Goal: Find specific page/section: Find specific page/section

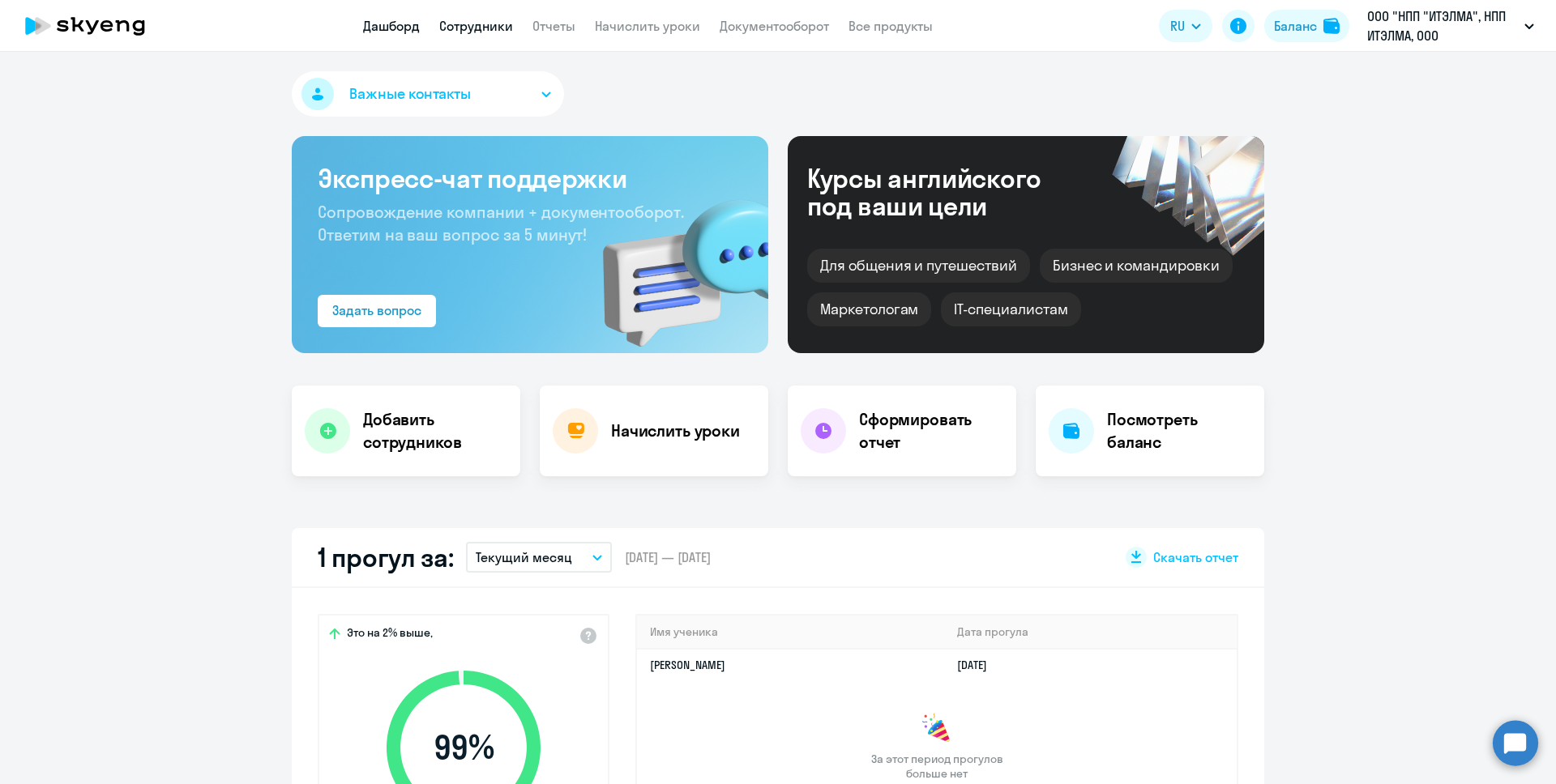
click at [474, 30] on link "Сотрудники" at bounding box center [475, 26] width 73 height 16
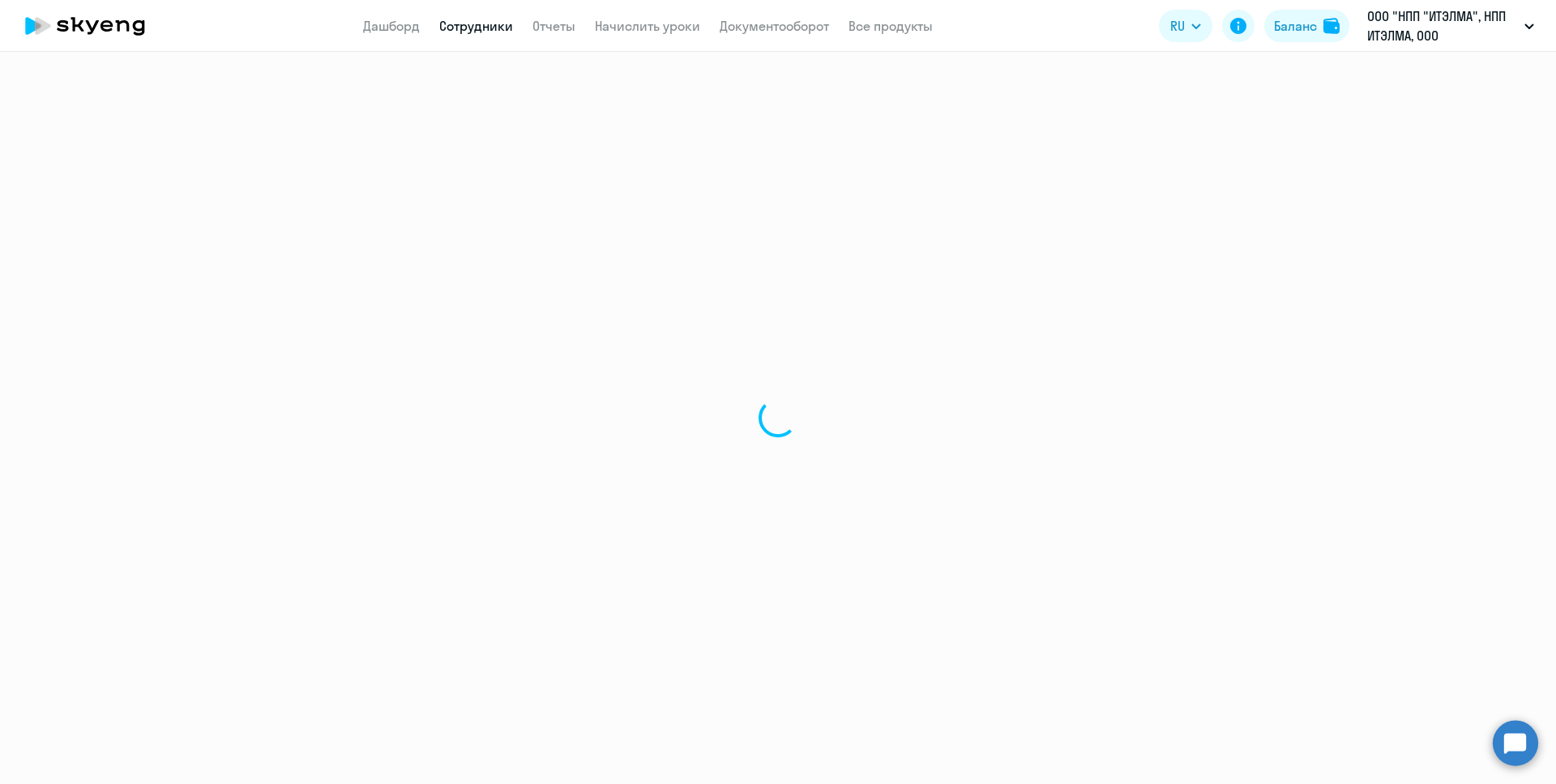
select select "30"
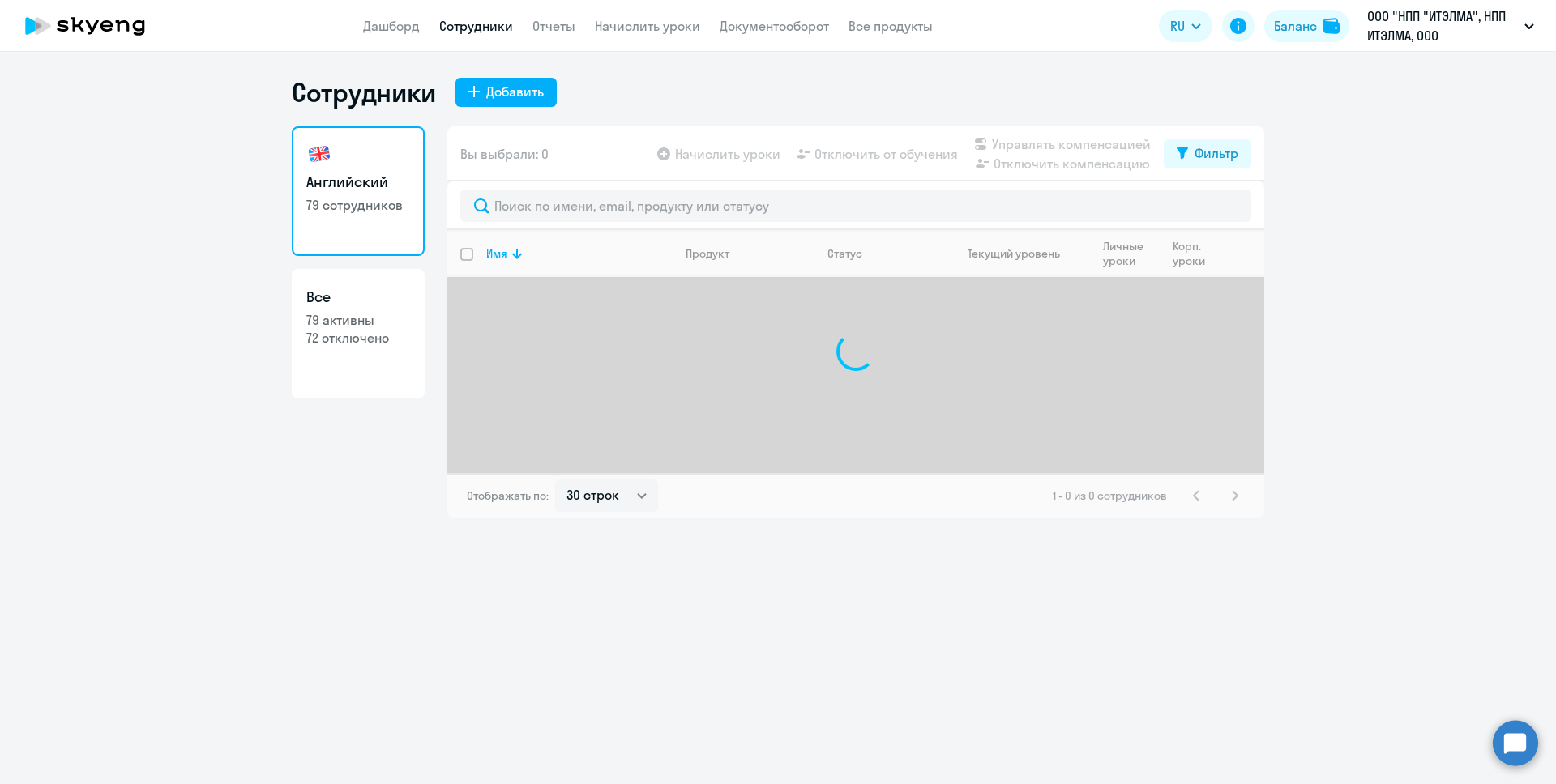
select select "30"
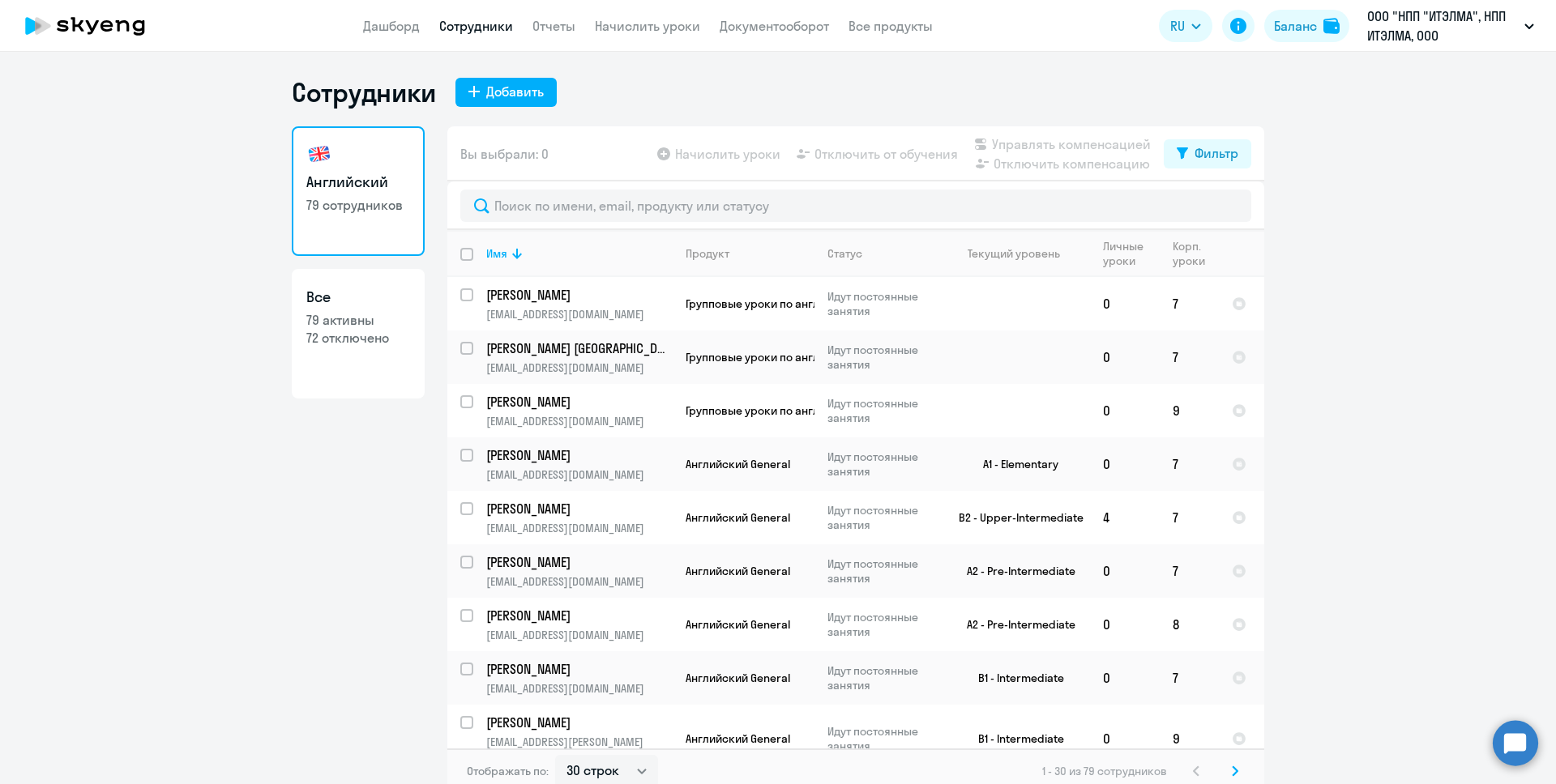
click at [393, 287] on h3 "Все" at bounding box center [358, 297] width 104 height 21
select select "30"
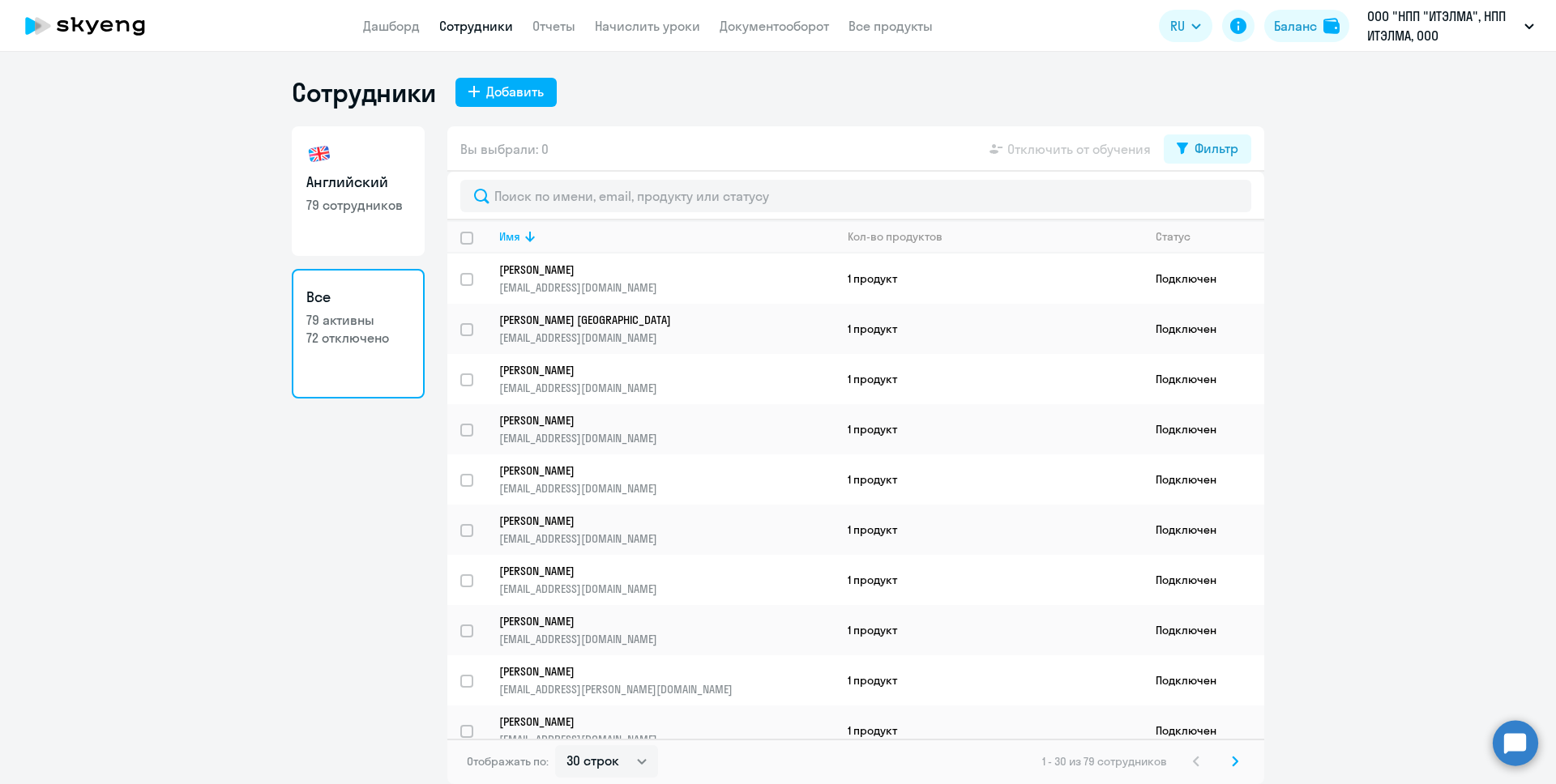
click at [354, 172] on h3 "Английский" at bounding box center [358, 182] width 104 height 21
select select "30"
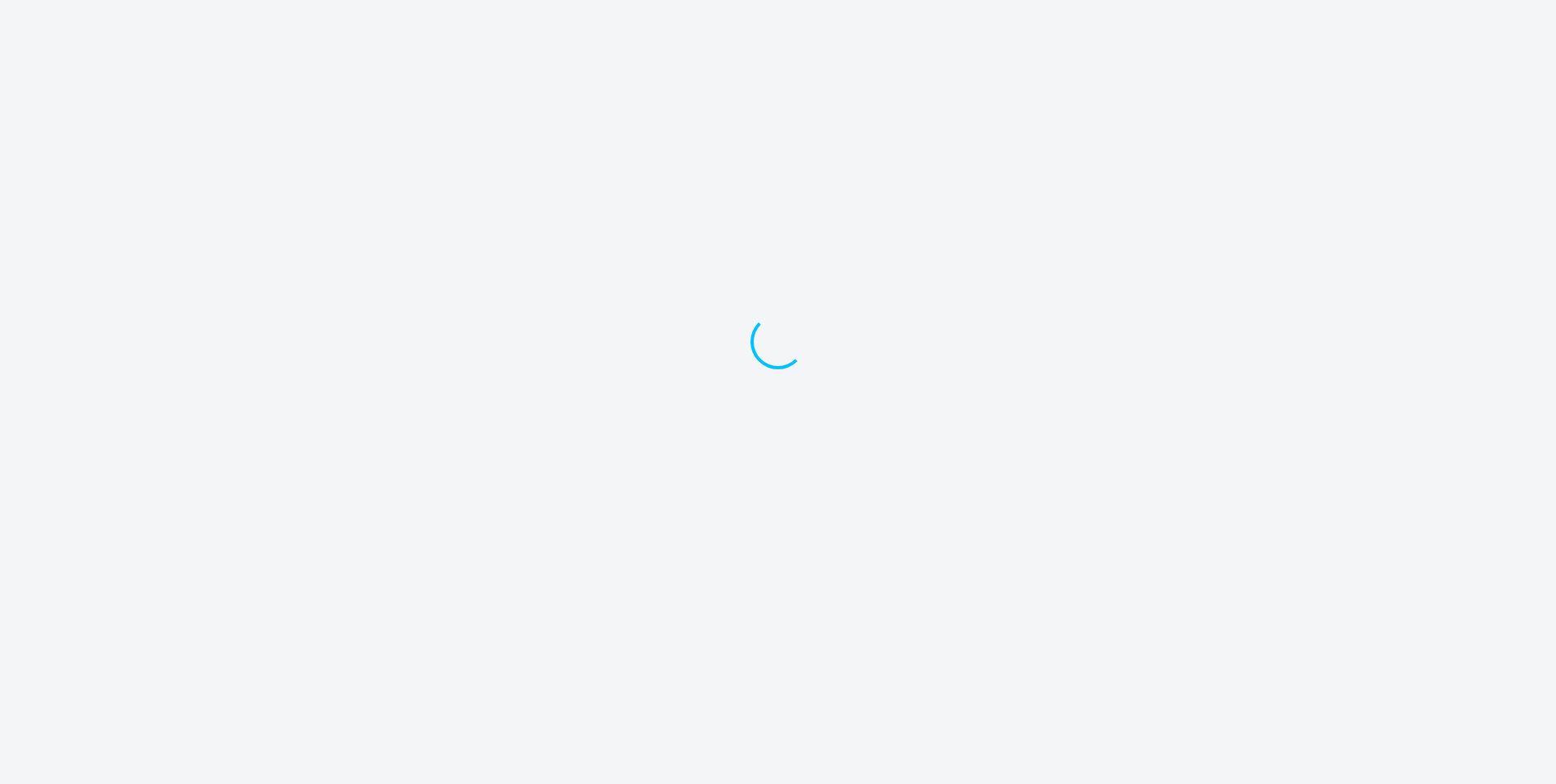
select select "30"
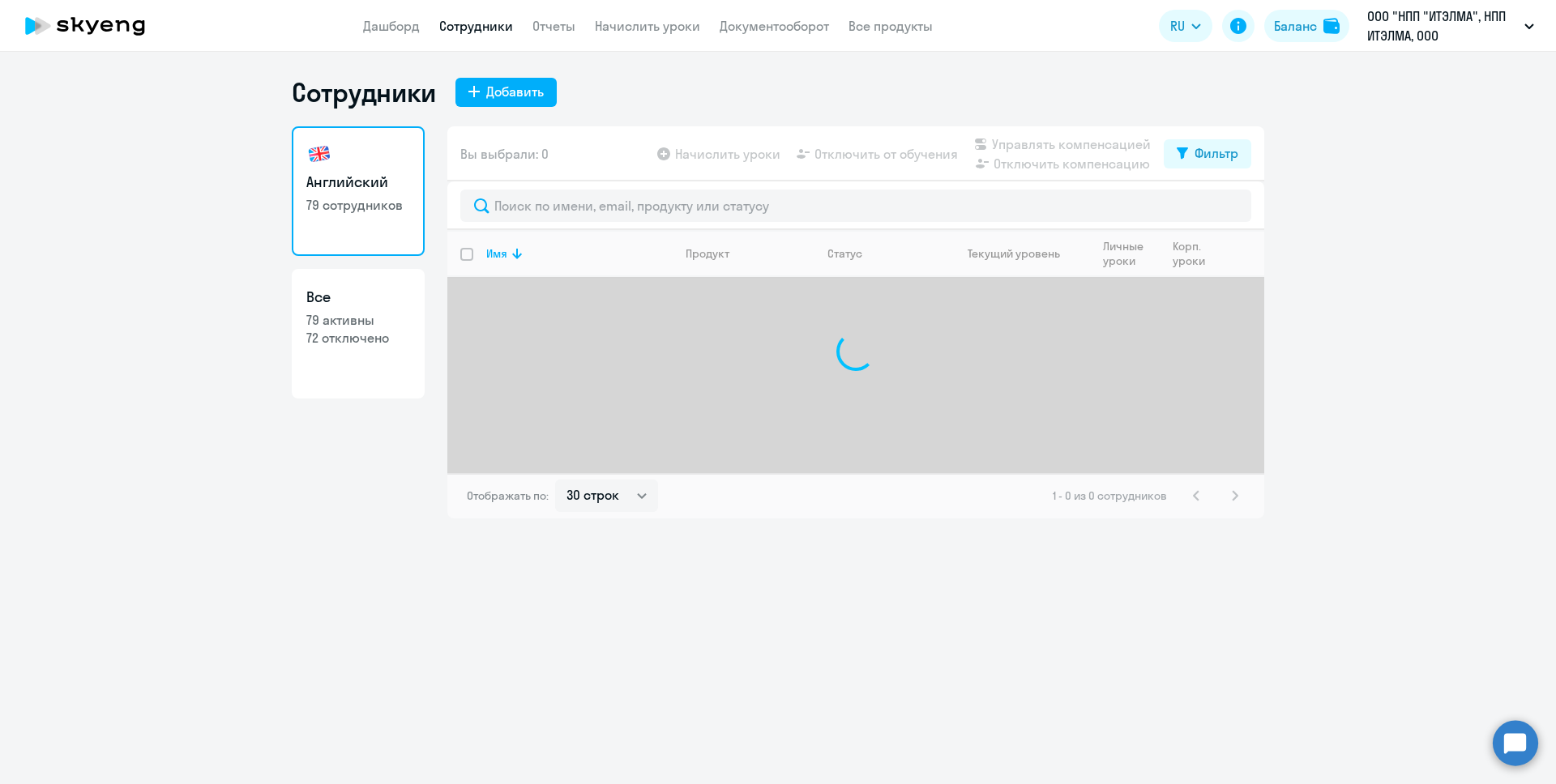
select select "30"
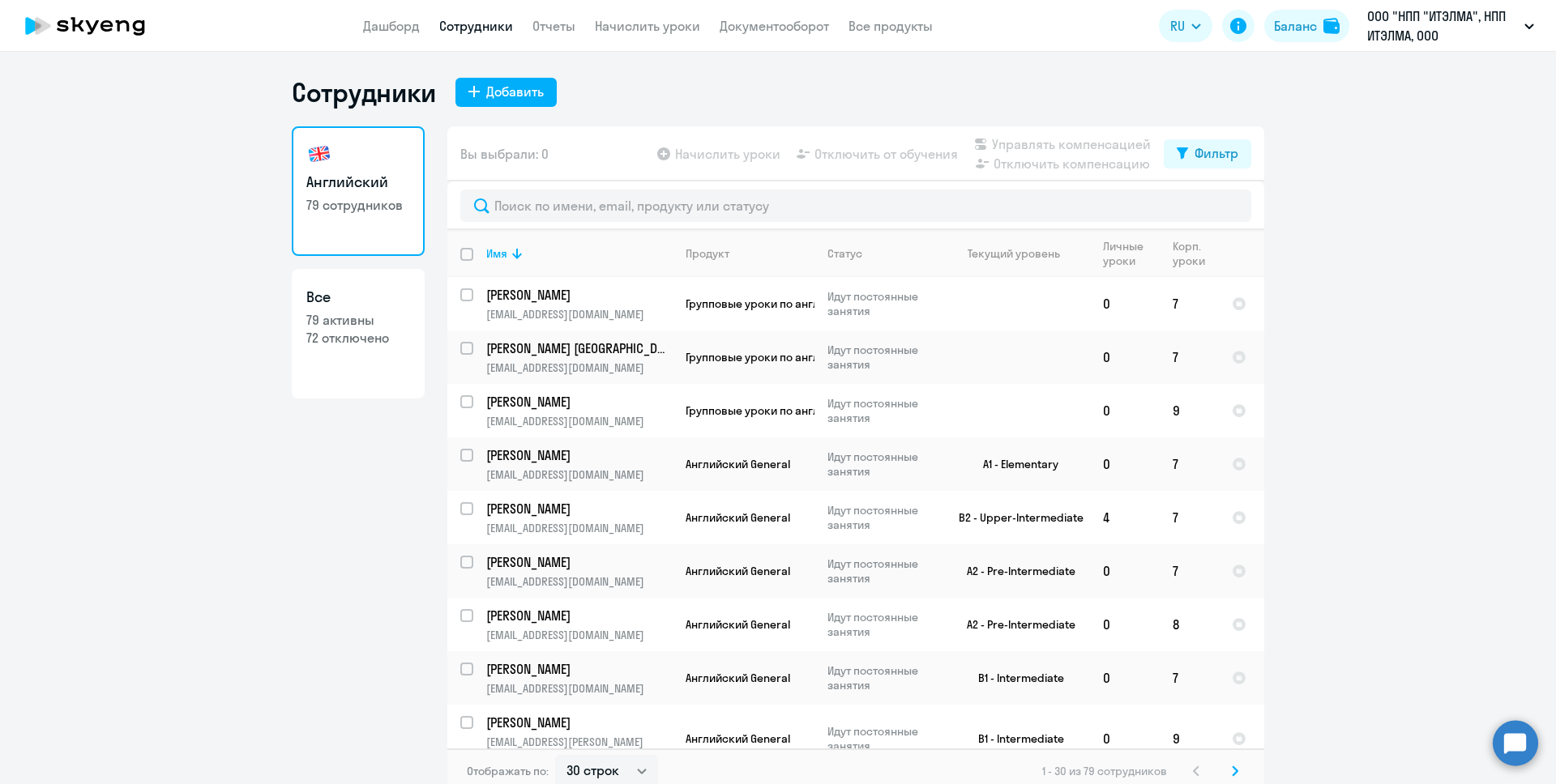
click at [393, 305] on h3 "Все" at bounding box center [358, 297] width 104 height 21
select select "30"
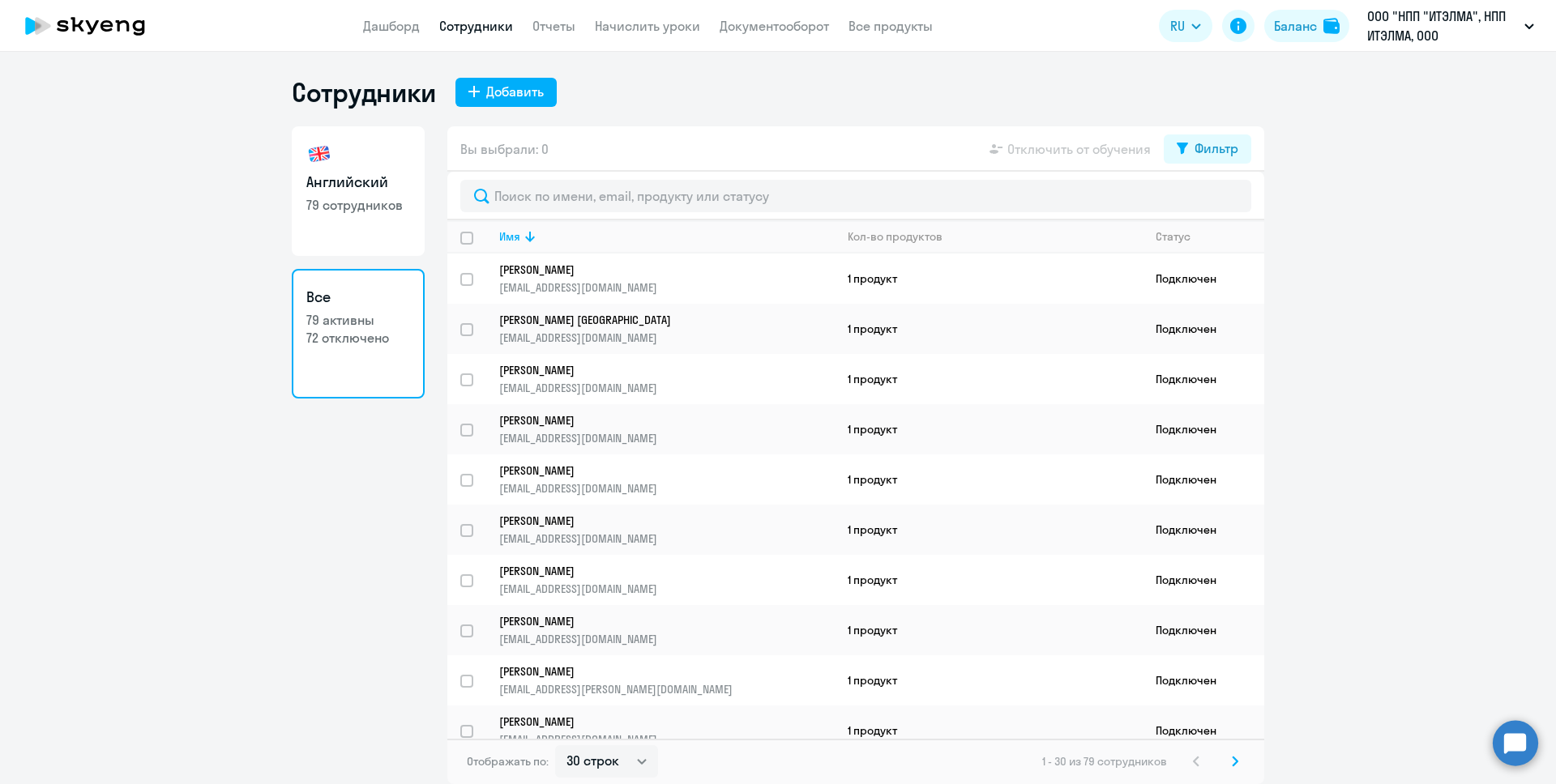
click at [371, 193] on link "Английский 79 сотрудников" at bounding box center [358, 191] width 133 height 129
select select "30"
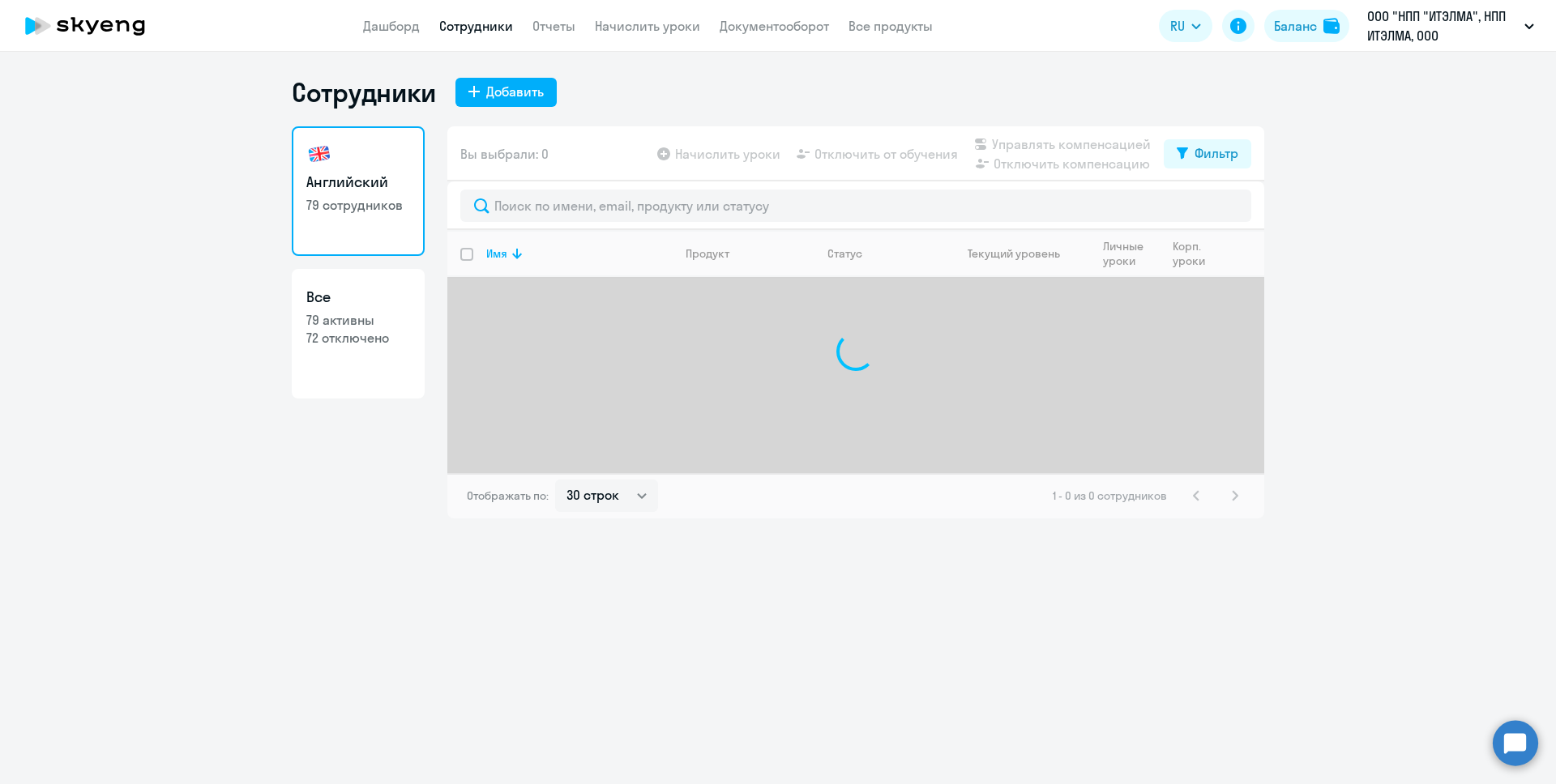
select select "30"
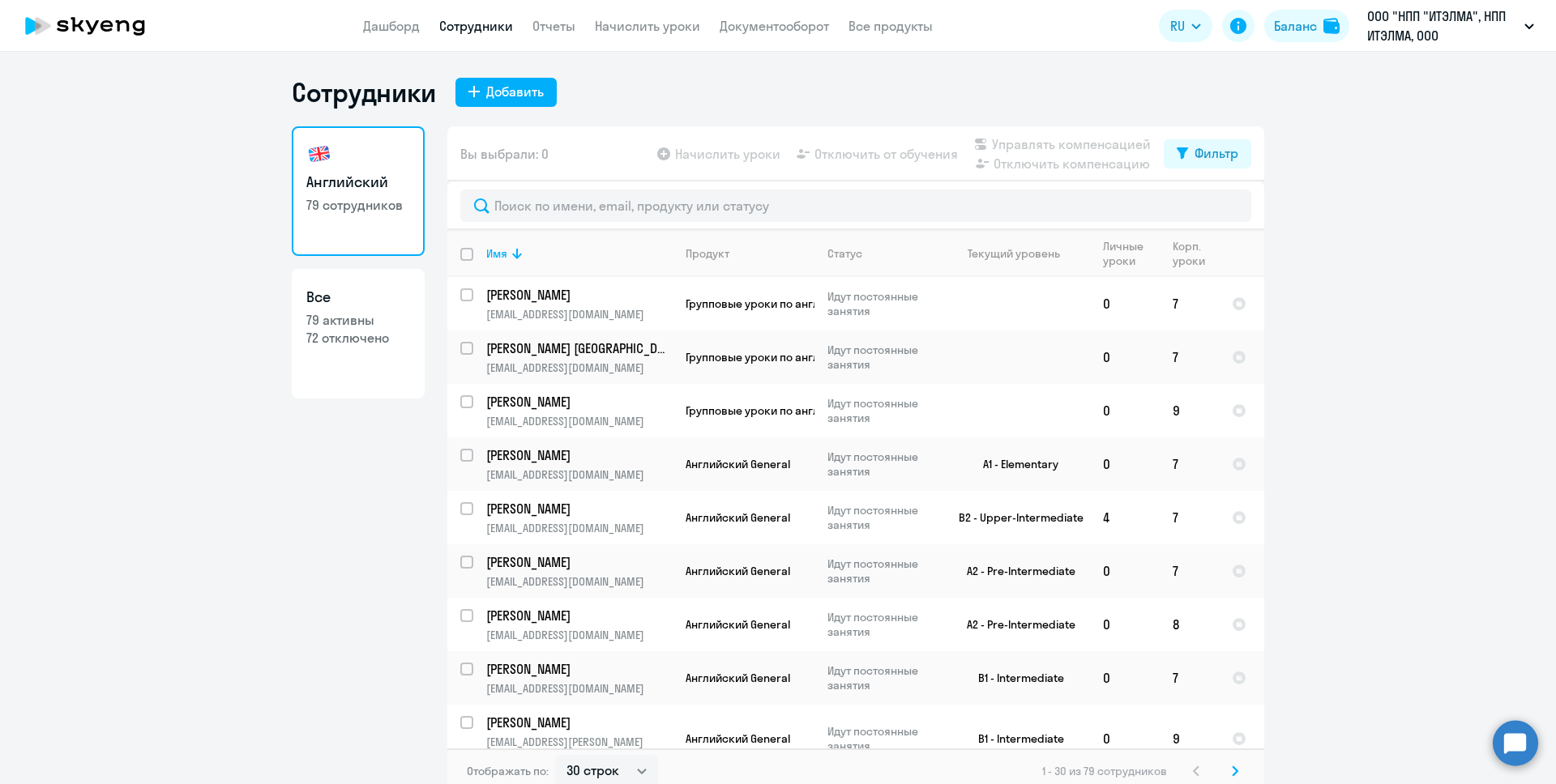
click at [378, 323] on p "79 активны" at bounding box center [358, 320] width 104 height 18
select select "30"
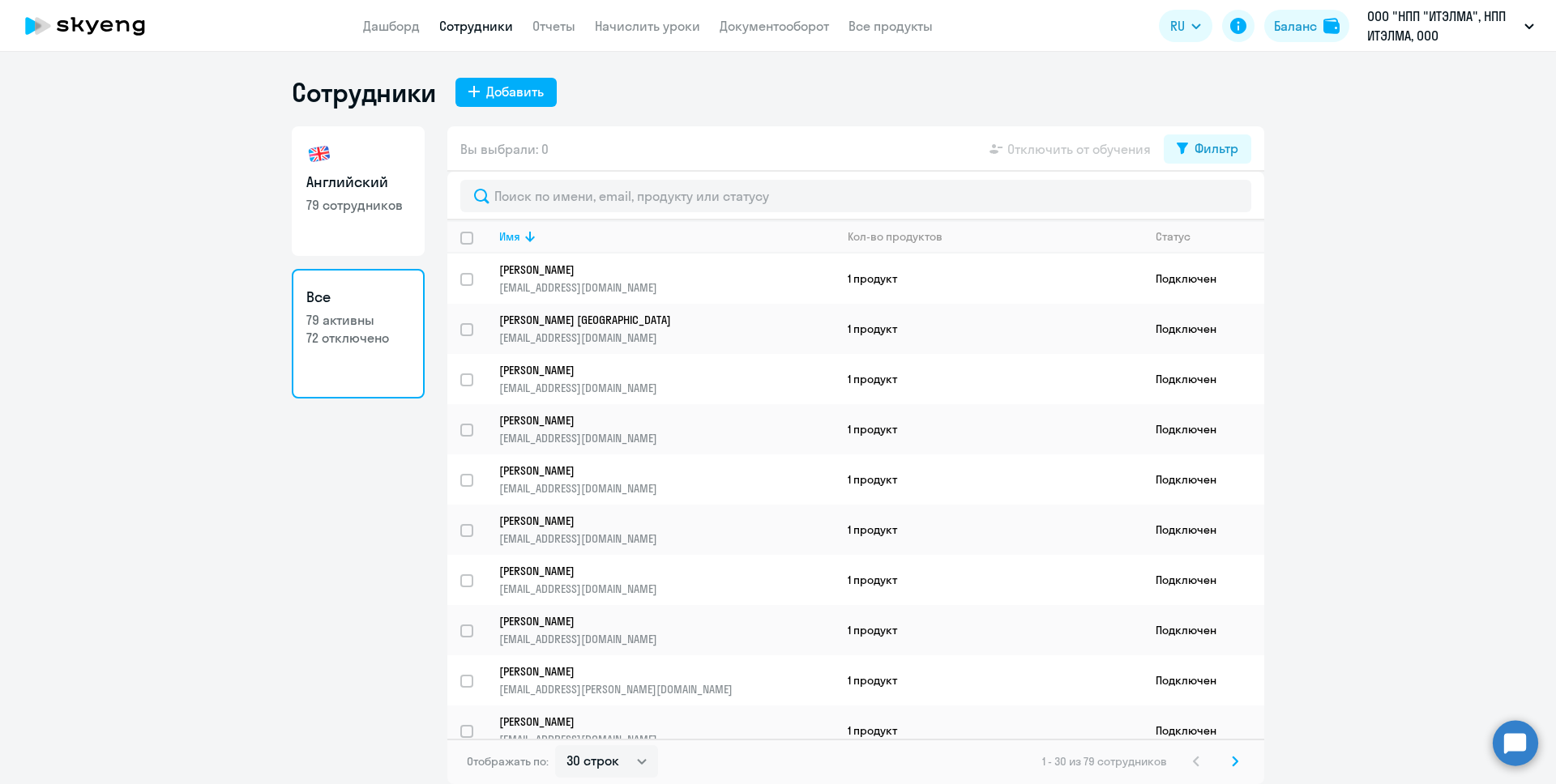
click at [375, 224] on link "Английский 79 сотрудников" at bounding box center [358, 191] width 133 height 129
select select "30"
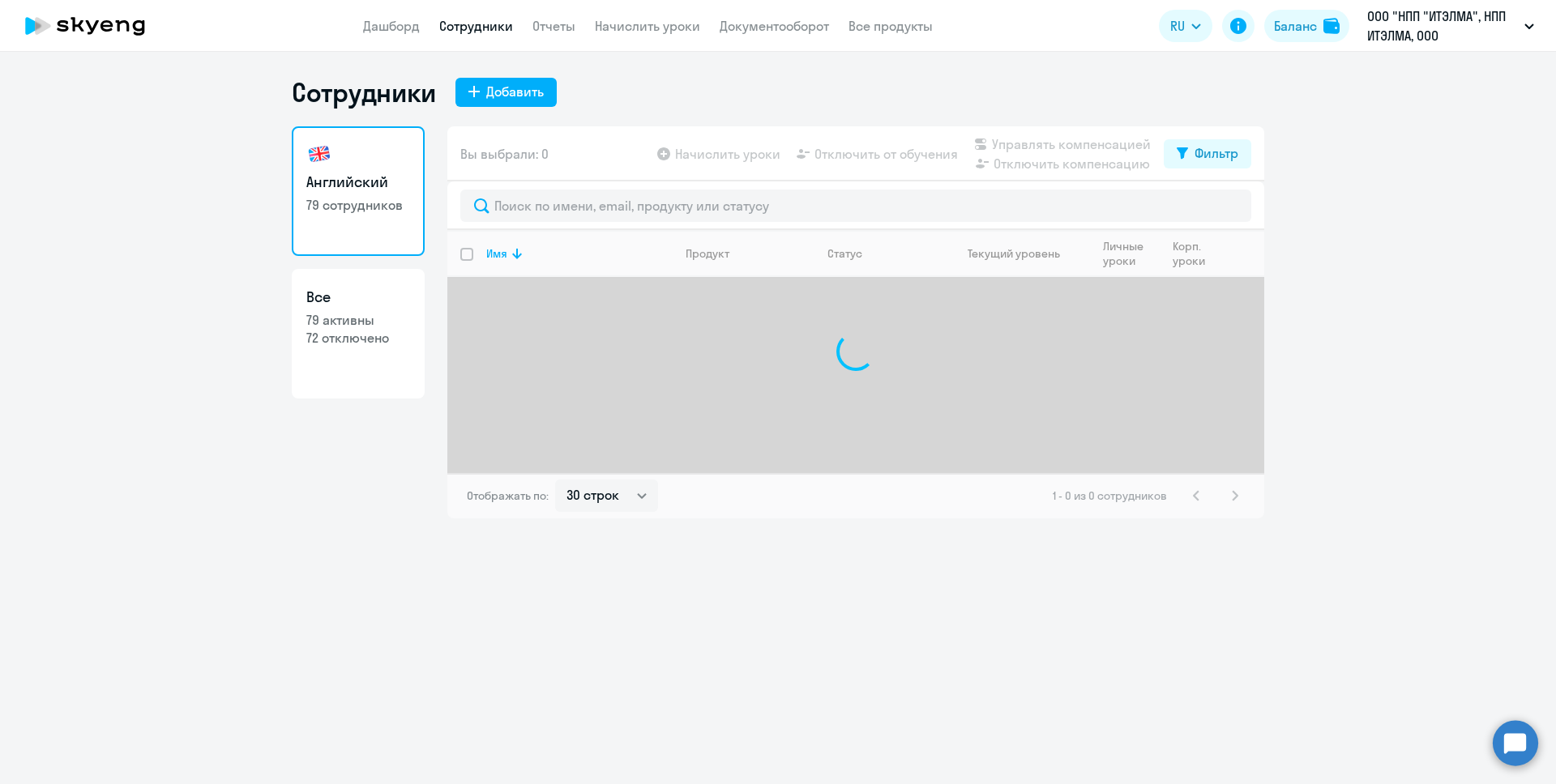
click at [371, 287] on h3 "Все" at bounding box center [358, 297] width 104 height 21
select select "30"
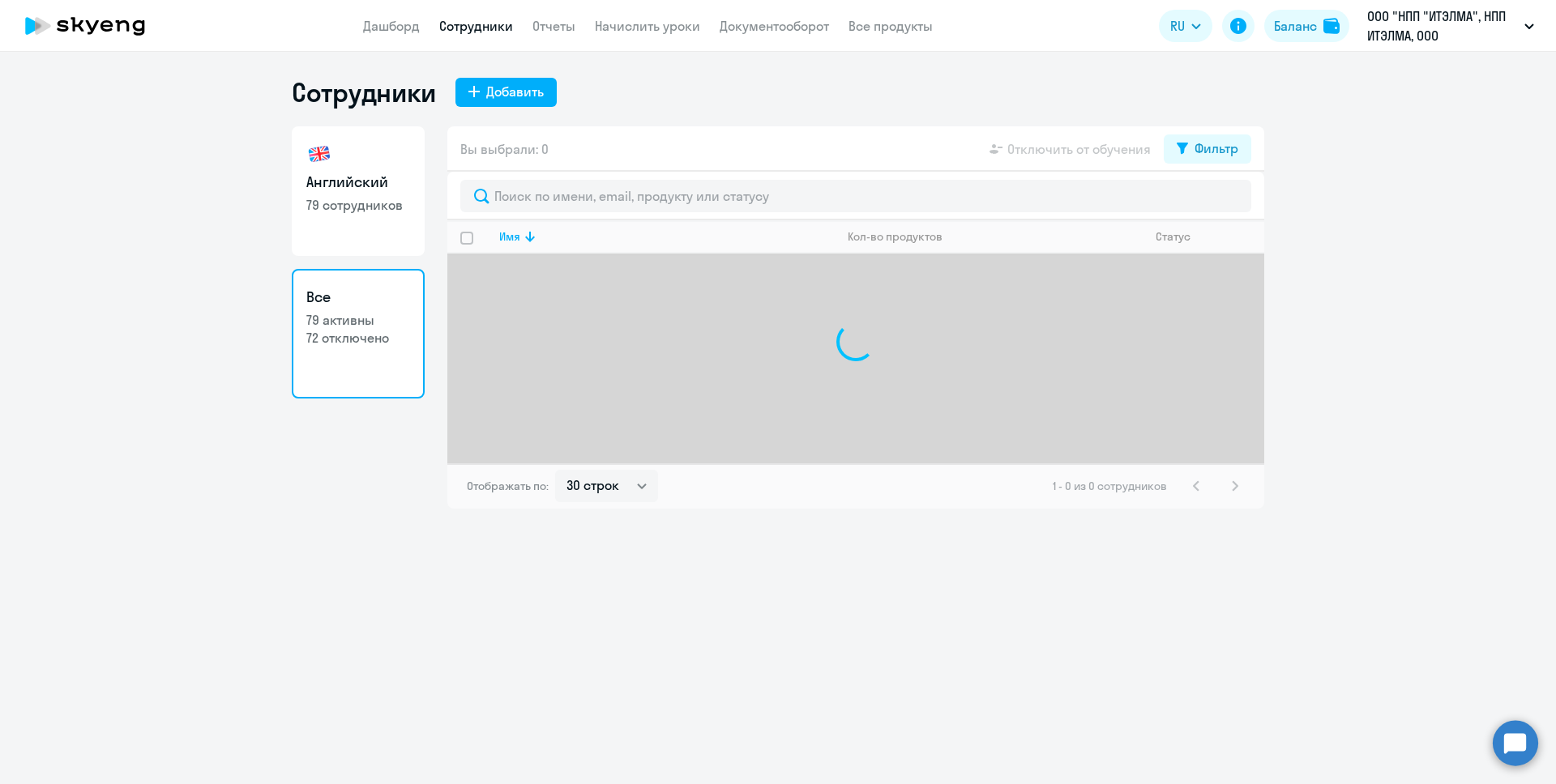
click at [373, 223] on link "Английский 79 сотрудников" at bounding box center [358, 191] width 133 height 129
select select "30"
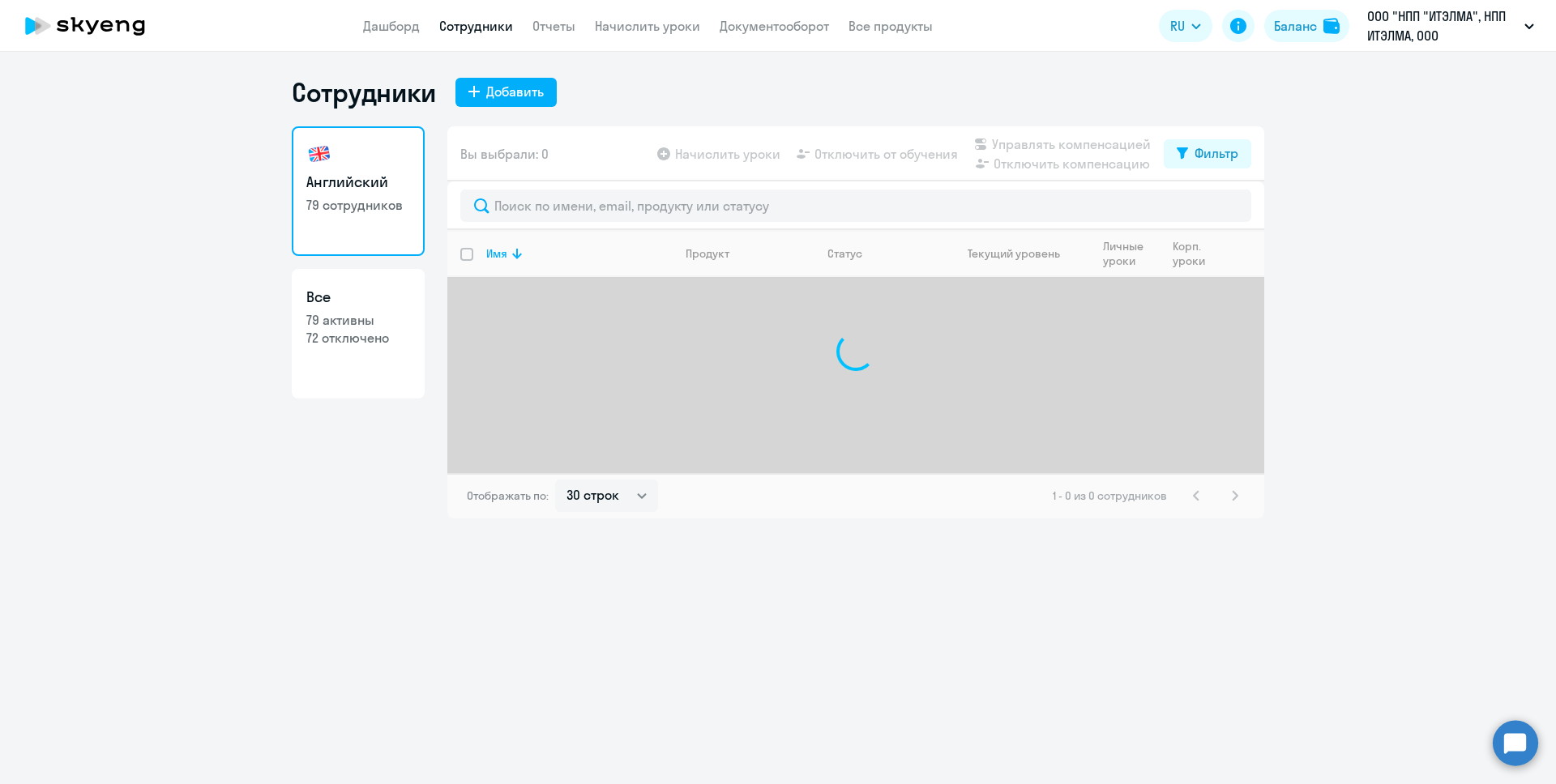
click at [376, 281] on link "Все 79 активны 72 отключено" at bounding box center [358, 333] width 133 height 129
select select "30"
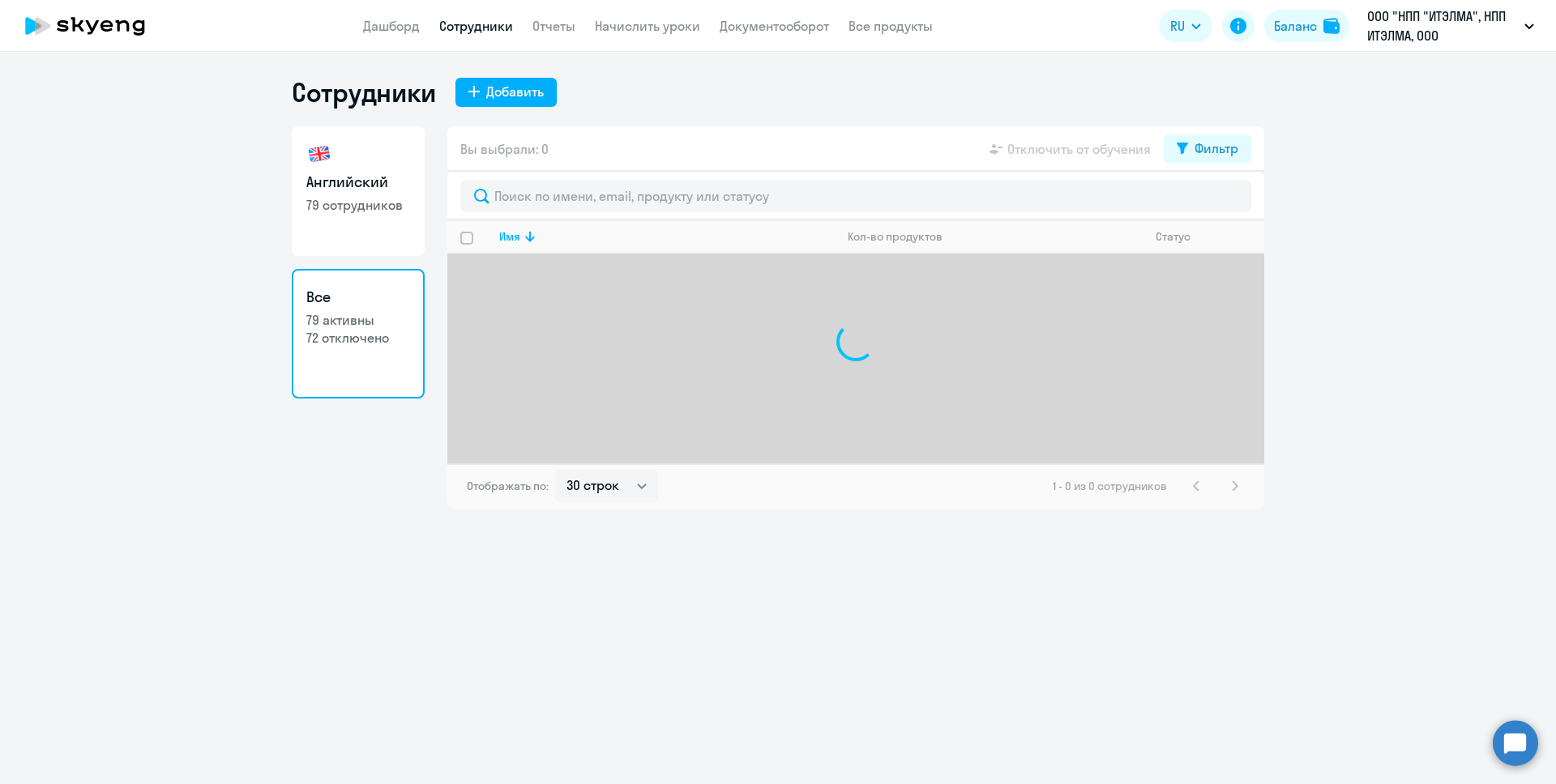
click at [374, 228] on link "Английский 79 сотрудников" at bounding box center [358, 191] width 133 height 129
select select "30"
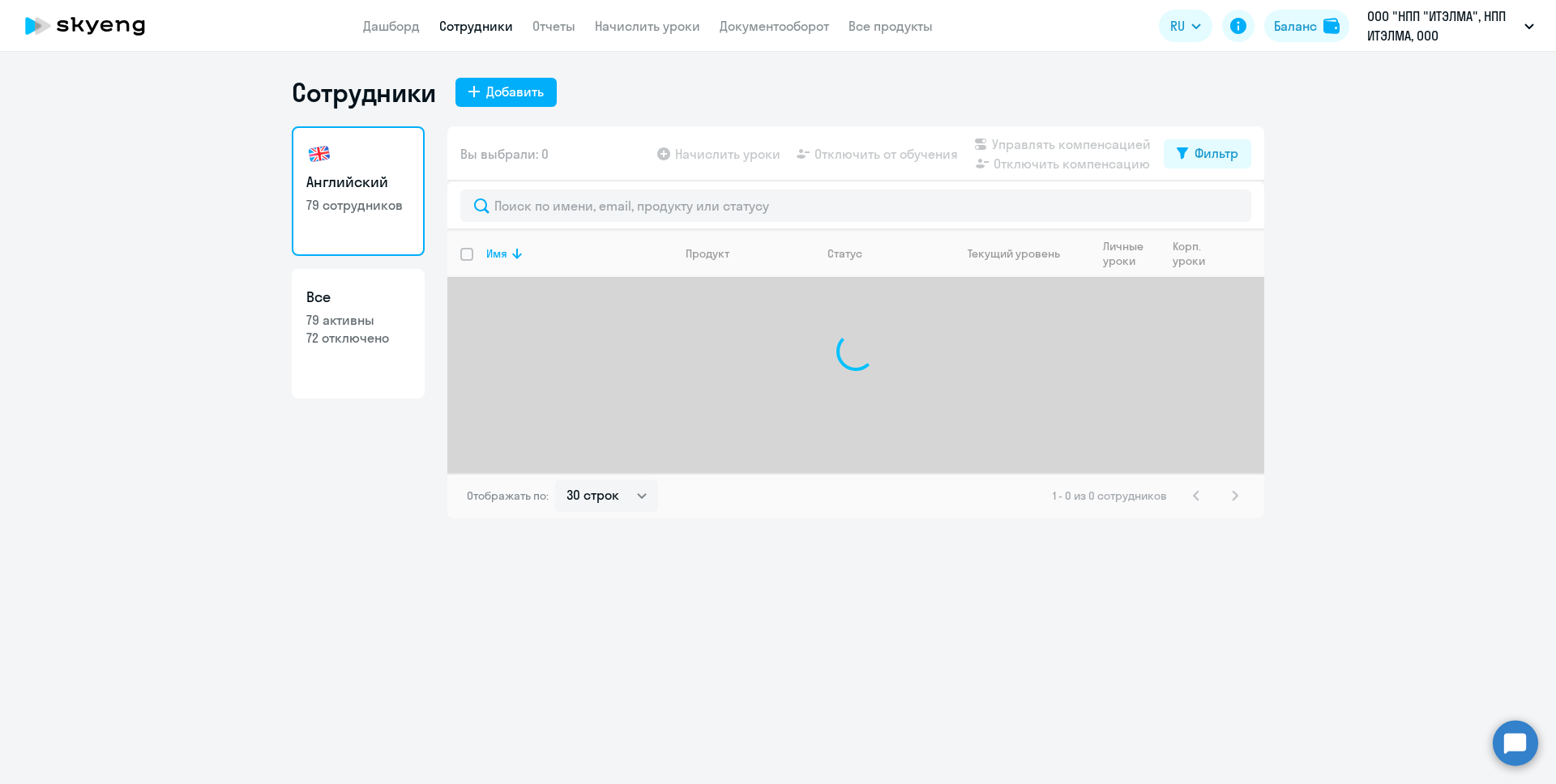
click at [388, 290] on h3 "Все" at bounding box center [358, 297] width 104 height 21
select select "30"
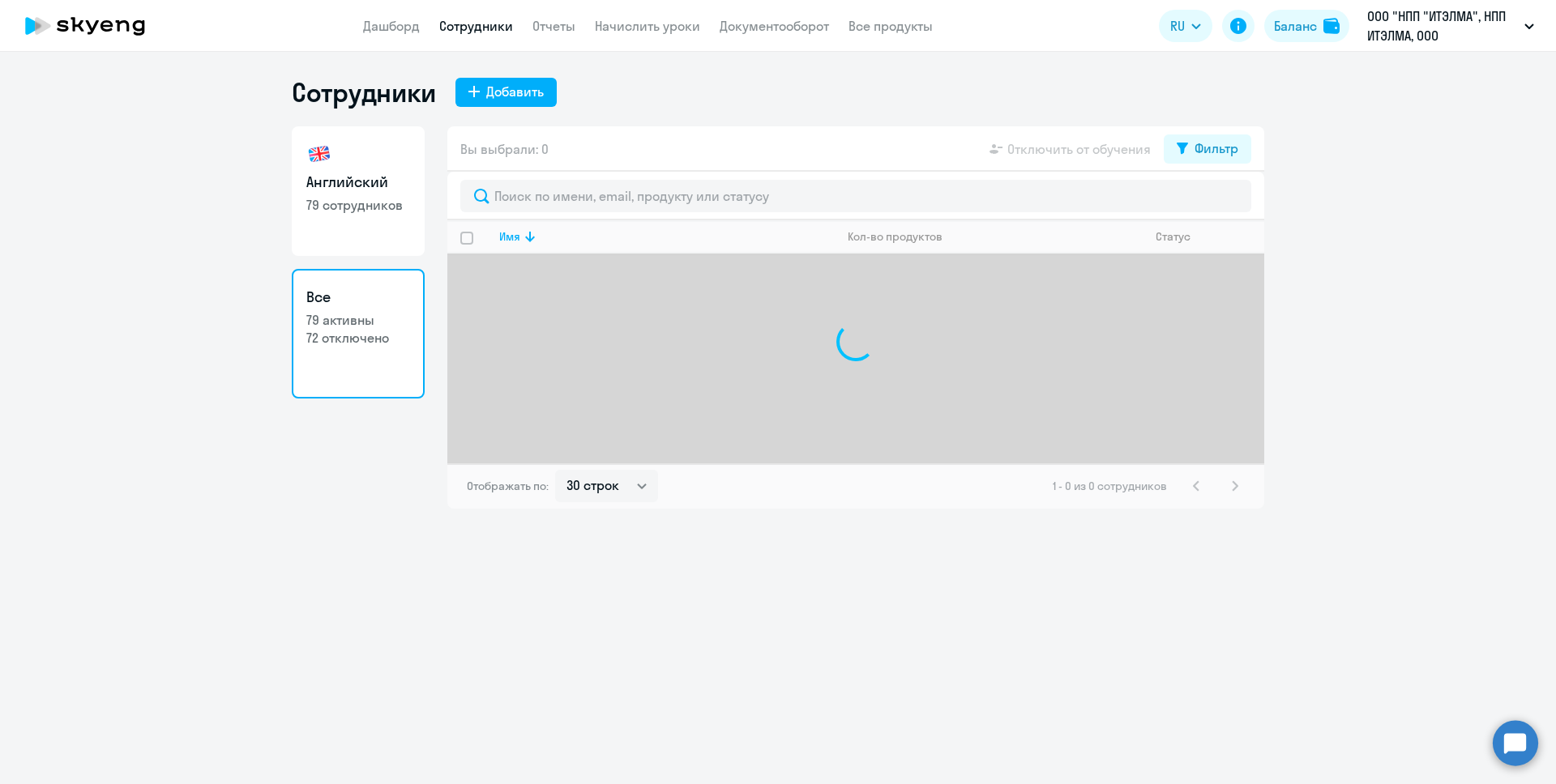
click at [378, 234] on link "Английский 79 сотрудников" at bounding box center [358, 191] width 133 height 129
select select "30"
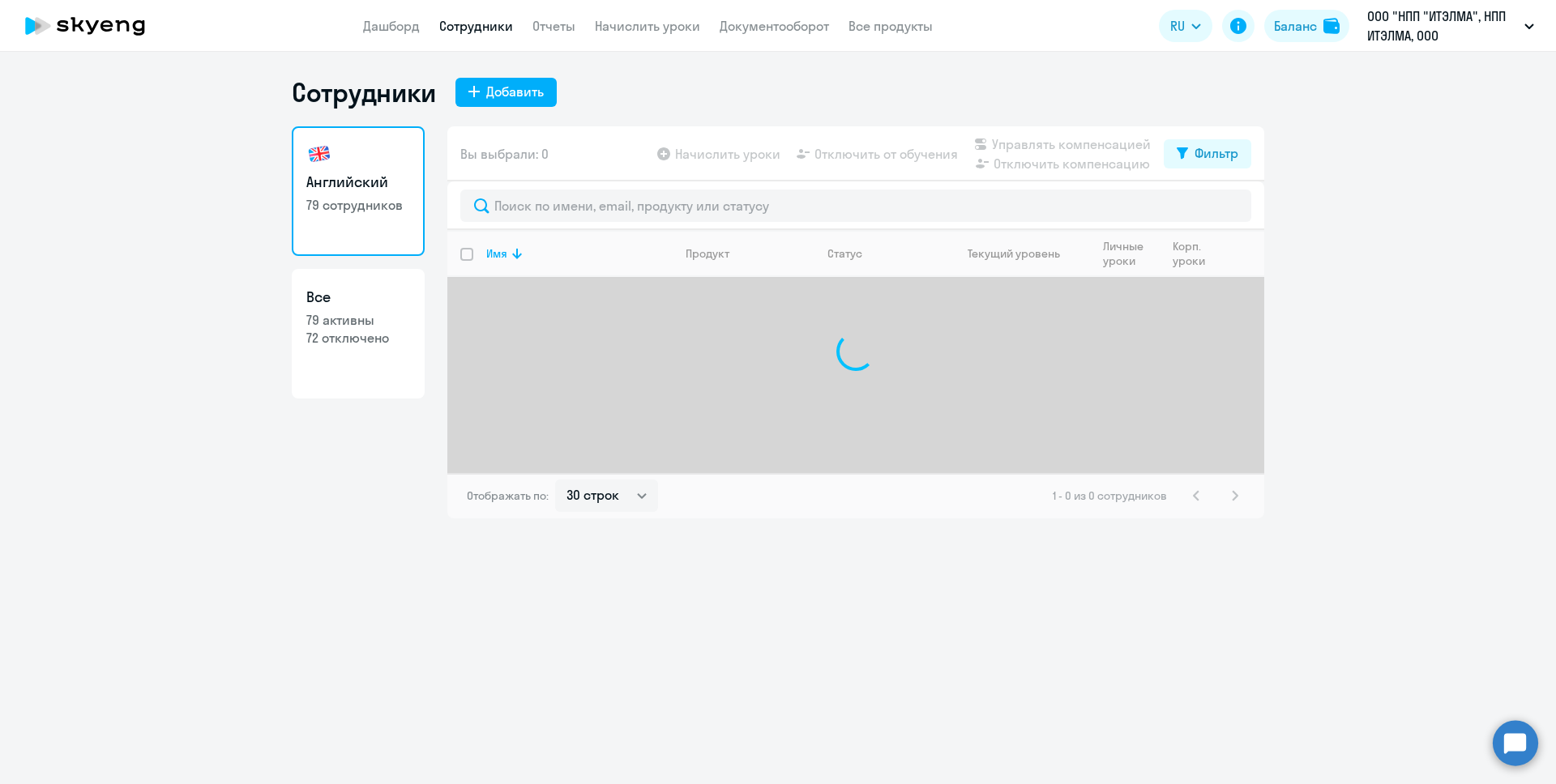
click at [389, 287] on h3 "Все" at bounding box center [358, 297] width 104 height 21
select select "30"
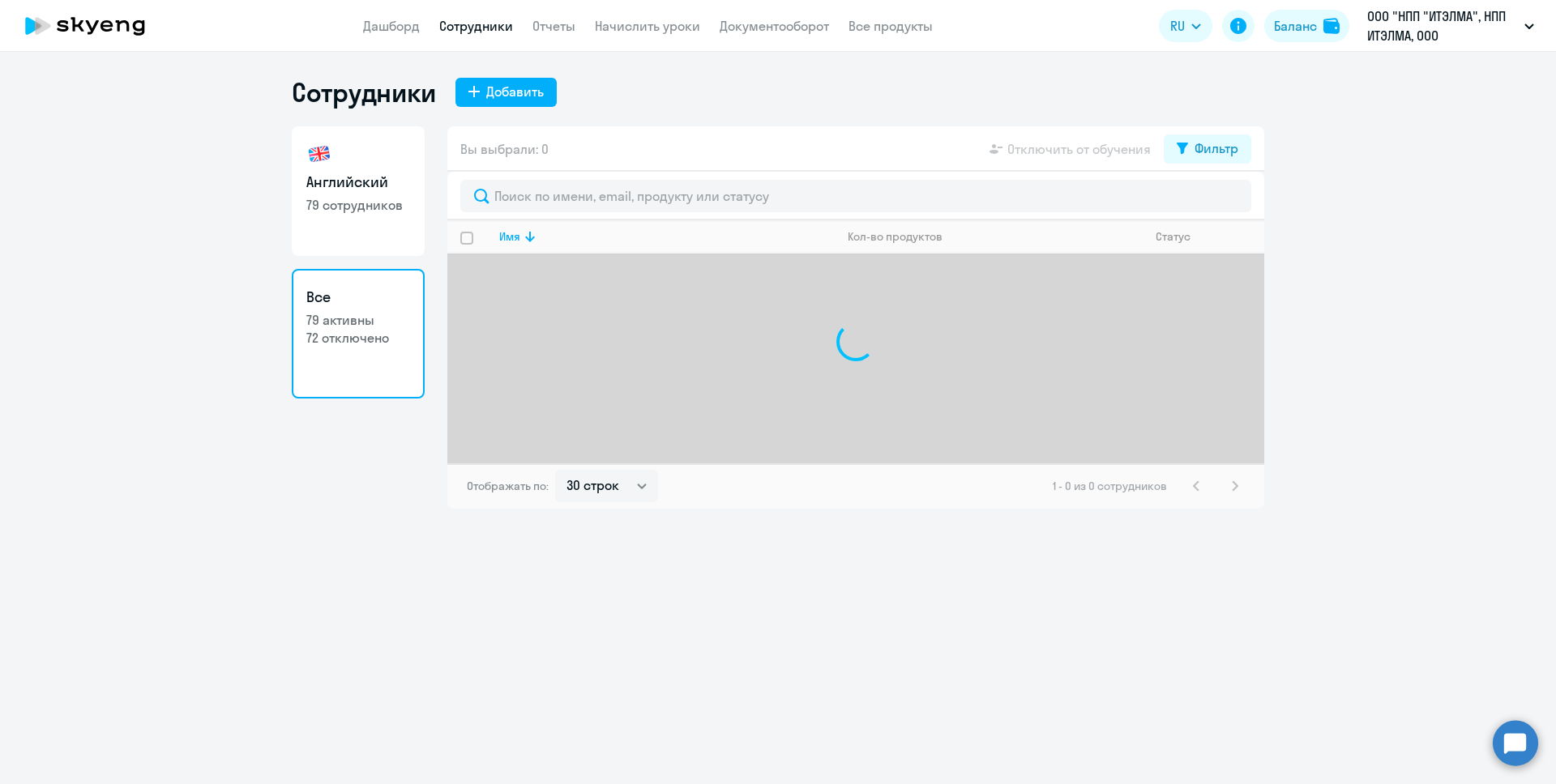
click at [388, 244] on link "Английский 79 сотрудников" at bounding box center [358, 191] width 133 height 129
select select "30"
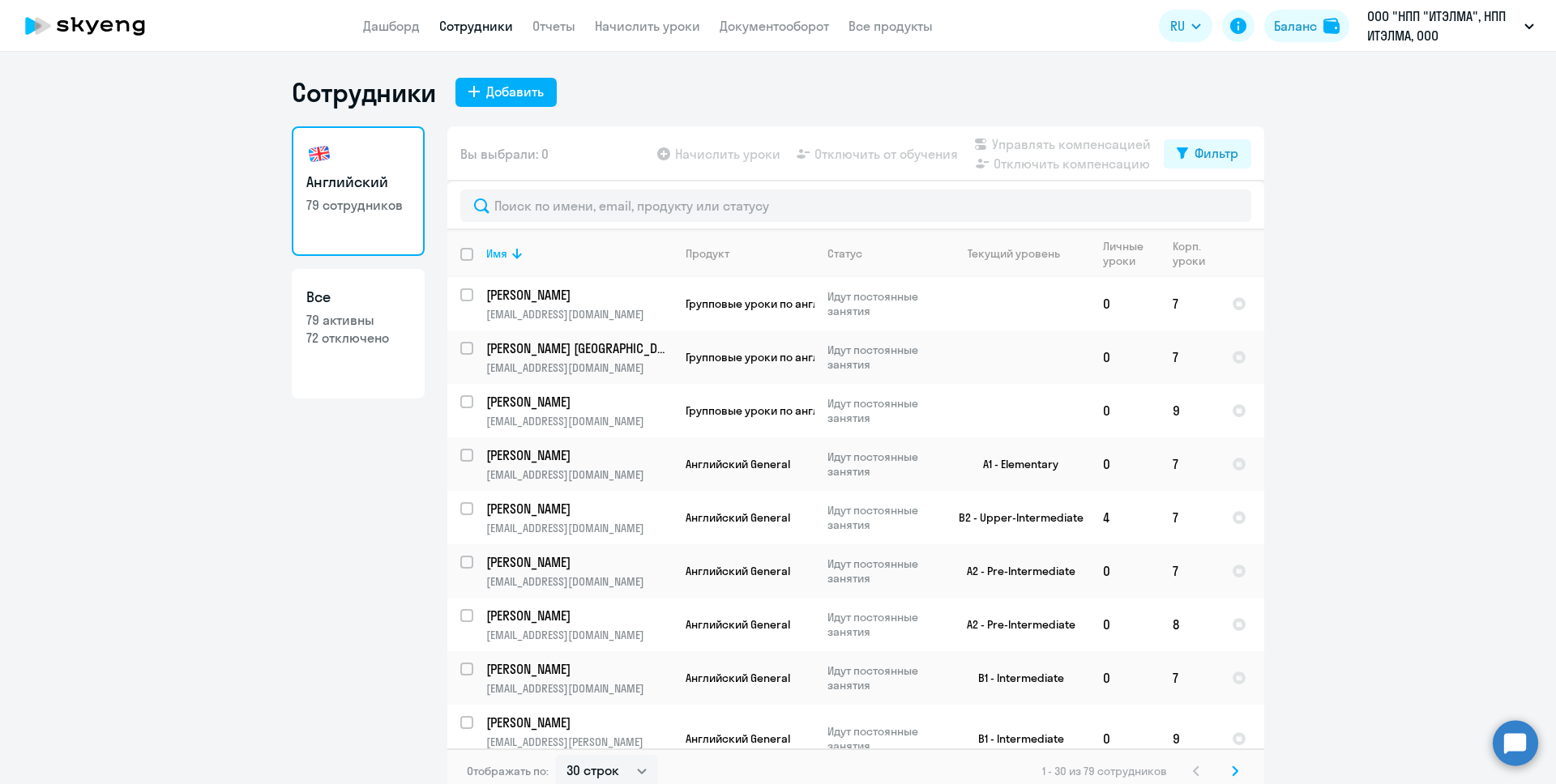
click at [359, 367] on link "Все 79 активны 72 отключено" at bounding box center [358, 333] width 133 height 129
select select "30"
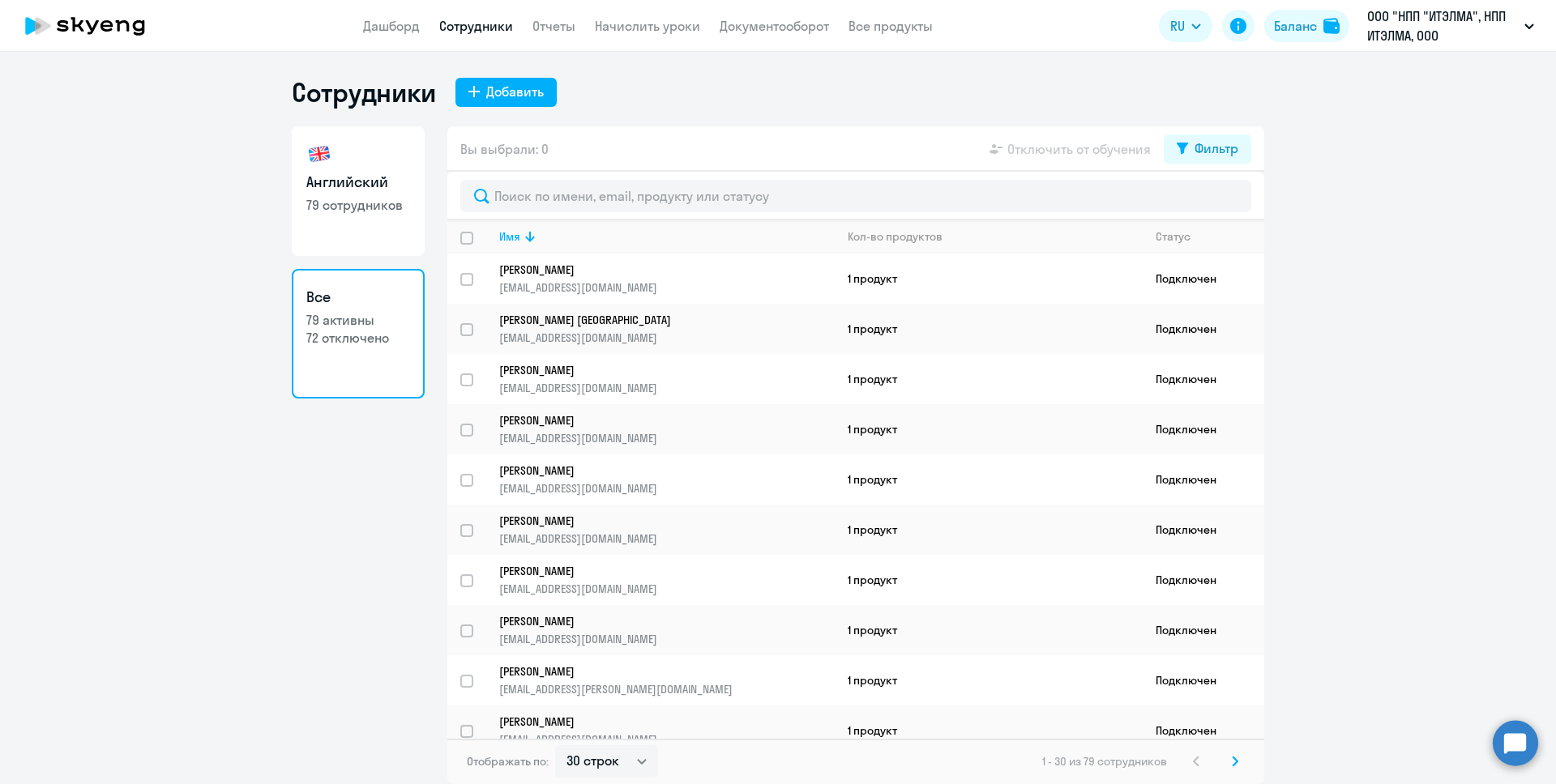
click at [341, 161] on link "Английский 79 сотрудников" at bounding box center [358, 191] width 133 height 129
select select "30"
